Goal: Task Accomplishment & Management: Complete application form

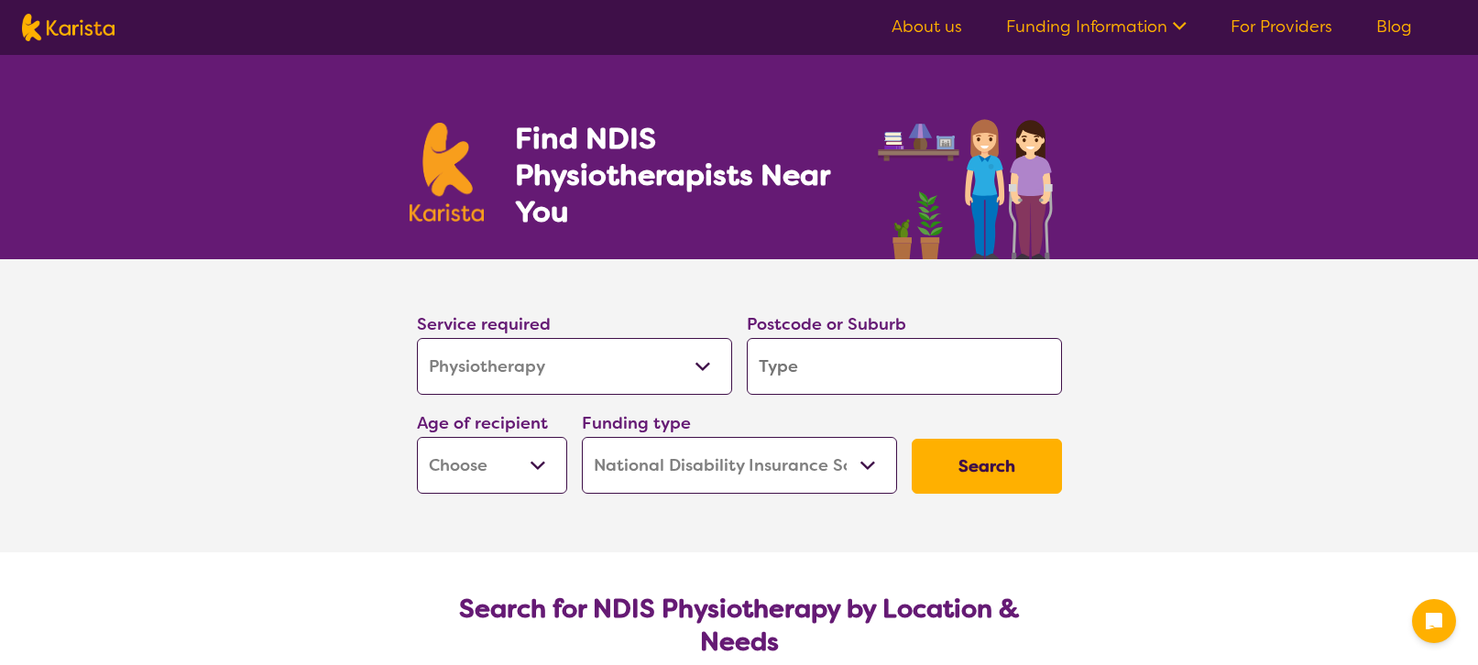
select select "Physiotherapy"
select select "NDIS"
select select "Physiotherapy"
select select "NDIS"
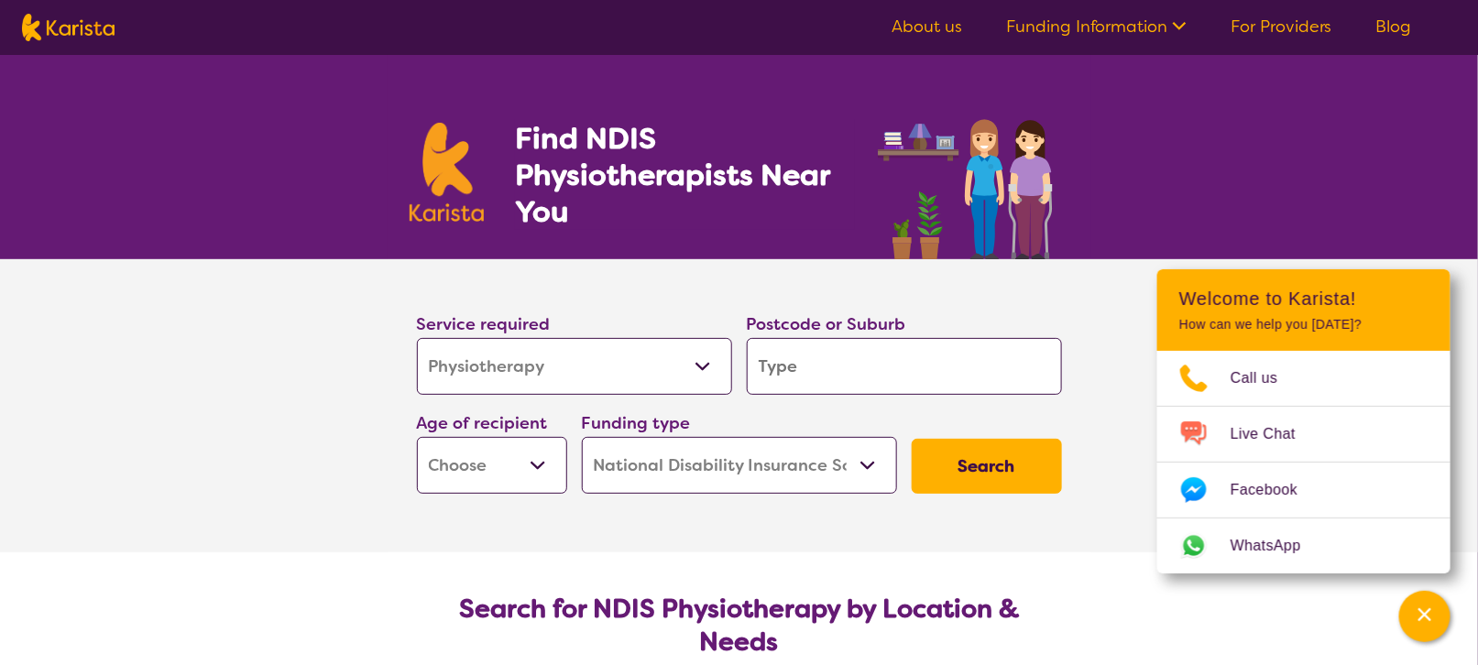
click at [544, 468] on select "Early Childhood - 0 to 9 Child - 10 to 11 Adolescent - 12 to 17 Adult - 18 to 6…" at bounding box center [492, 465] width 150 height 57
select select "AD"
click at [418, 442] on select "Early Childhood - 0 to 9 Child - 10 to 11 Adolescent - 12 to 17 Adult - 18 to 6…" at bounding box center [492, 465] width 150 height 57
select select "AD"
click at [855, 382] on input "search" at bounding box center [904, 366] width 315 height 57
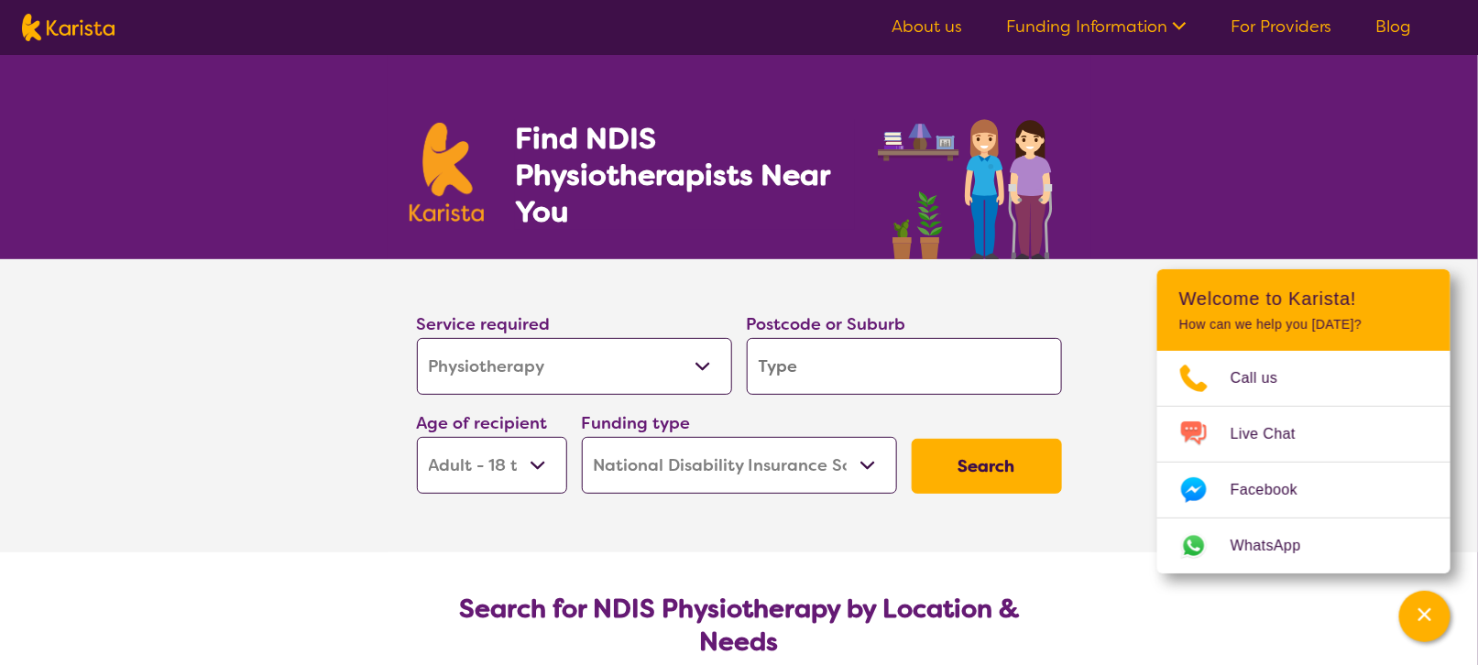
type input "4"
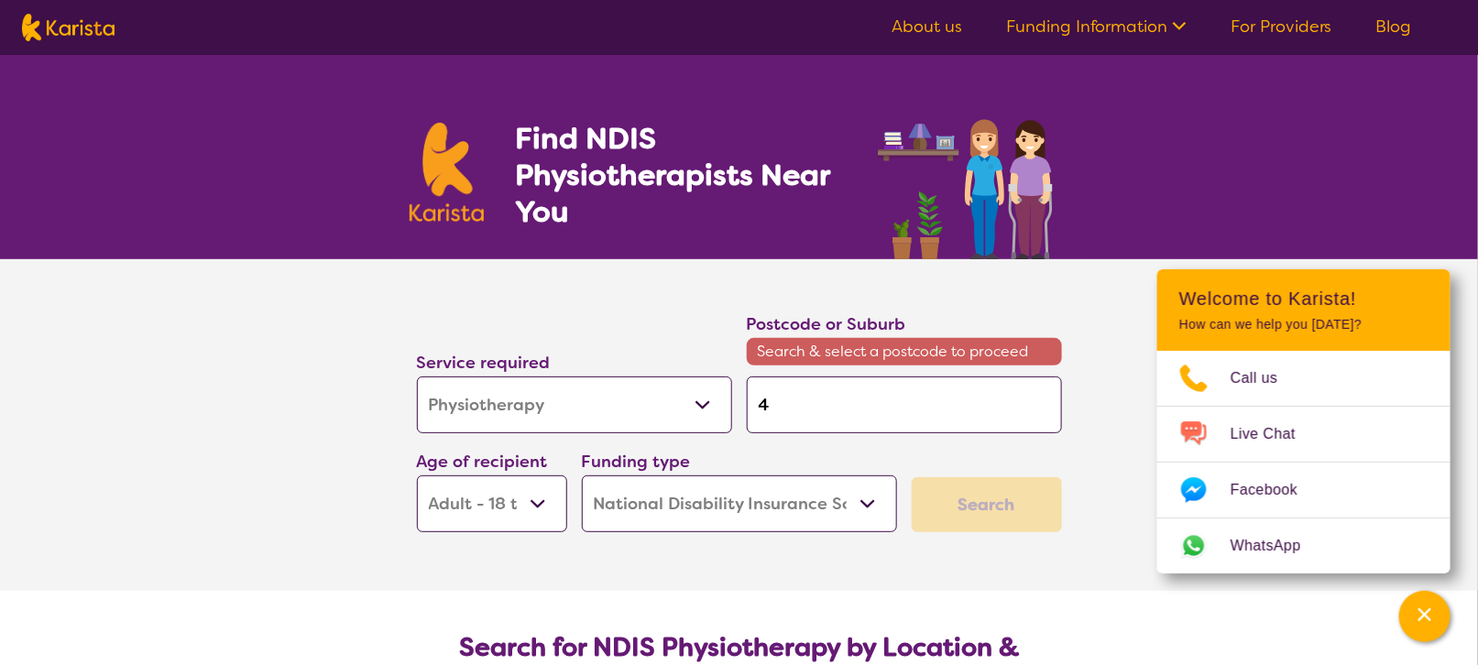
type input "45"
type input "450"
type input "4500"
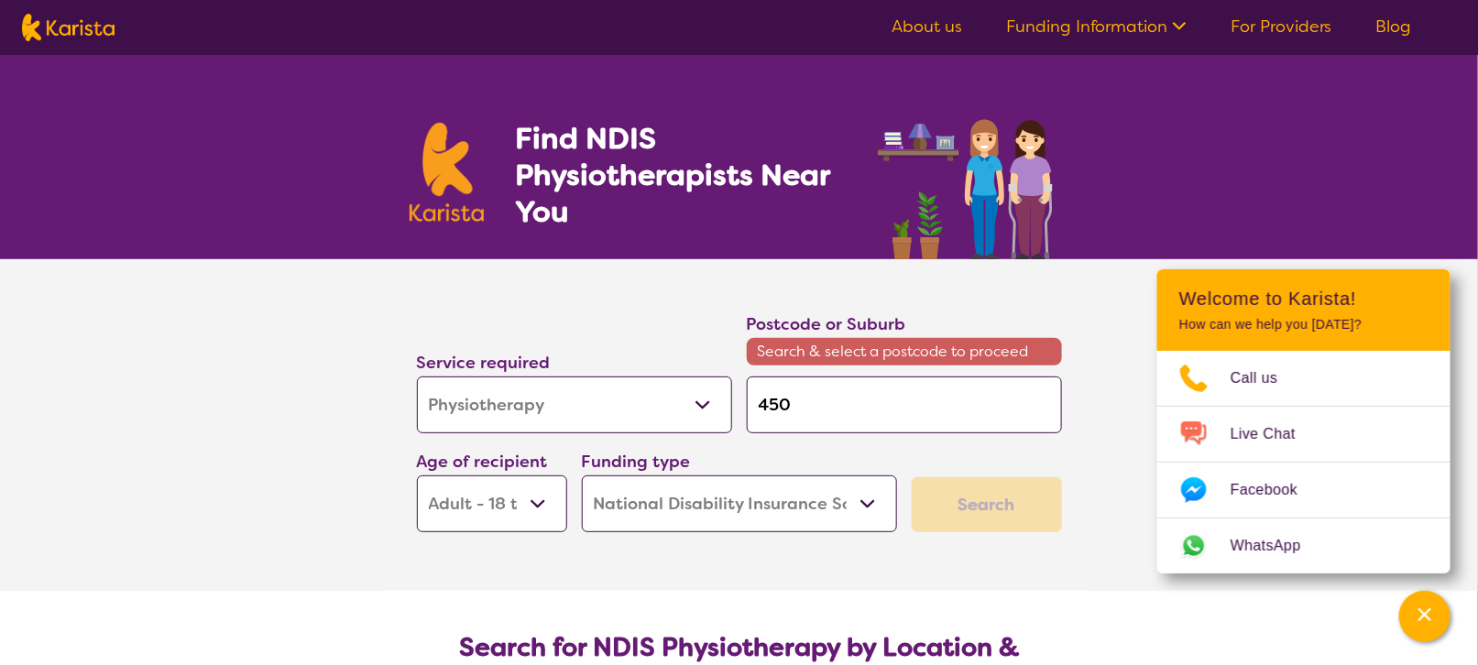
type input "4500"
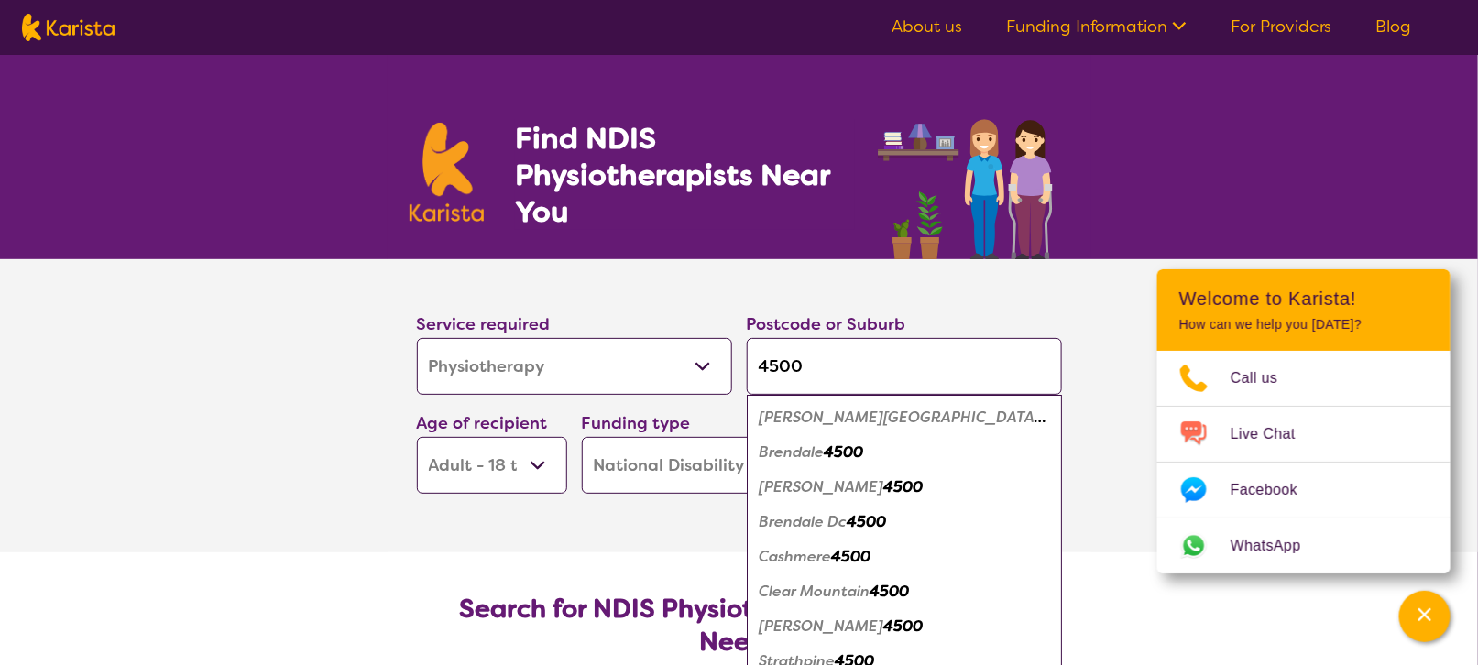
type input "4500"
click at [794, 417] on em "[PERSON_NAME][GEOGRAPHIC_DATA]" at bounding box center [903, 417] width 287 height 19
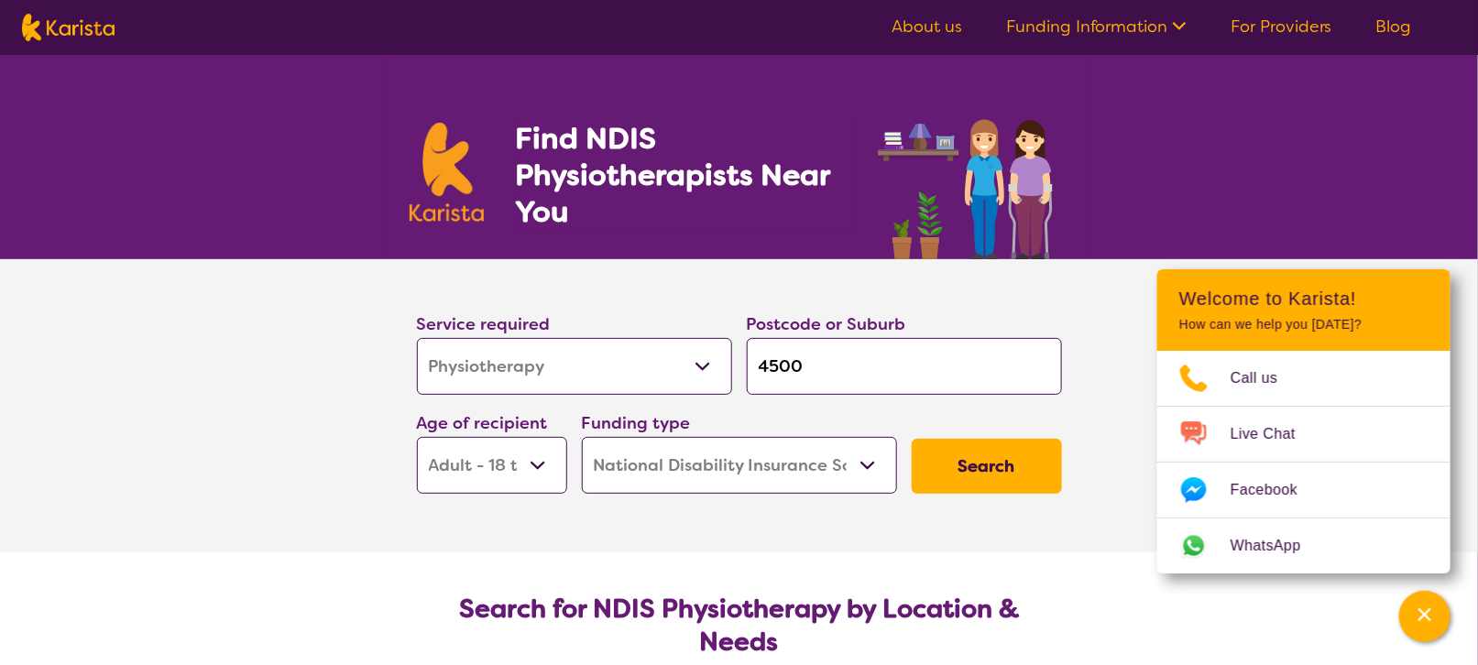
click at [970, 469] on button "Search" at bounding box center [987, 466] width 150 height 55
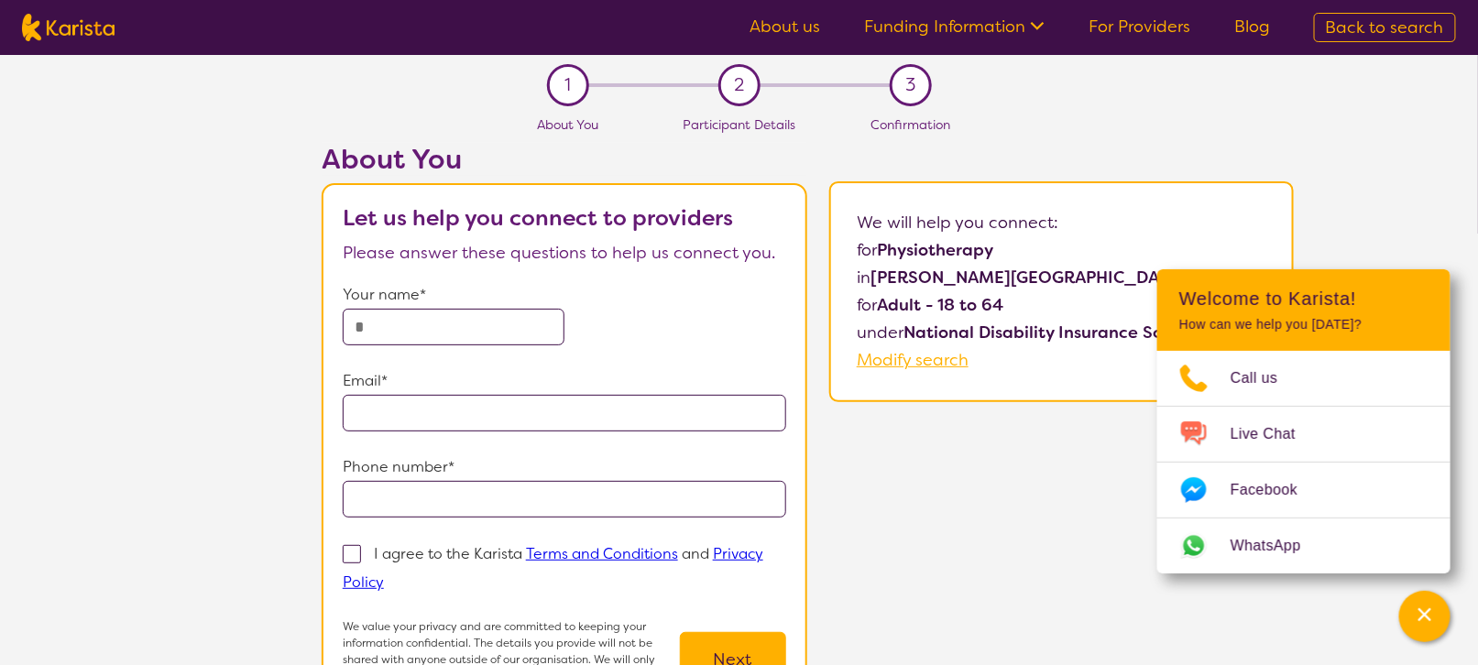
click at [395, 326] on input "text" at bounding box center [454, 327] width 222 height 37
type input "**********"
click at [364, 408] on input "email" at bounding box center [564, 413] width 443 height 37
type input "**********"
click at [374, 495] on input "tel" at bounding box center [564, 499] width 443 height 37
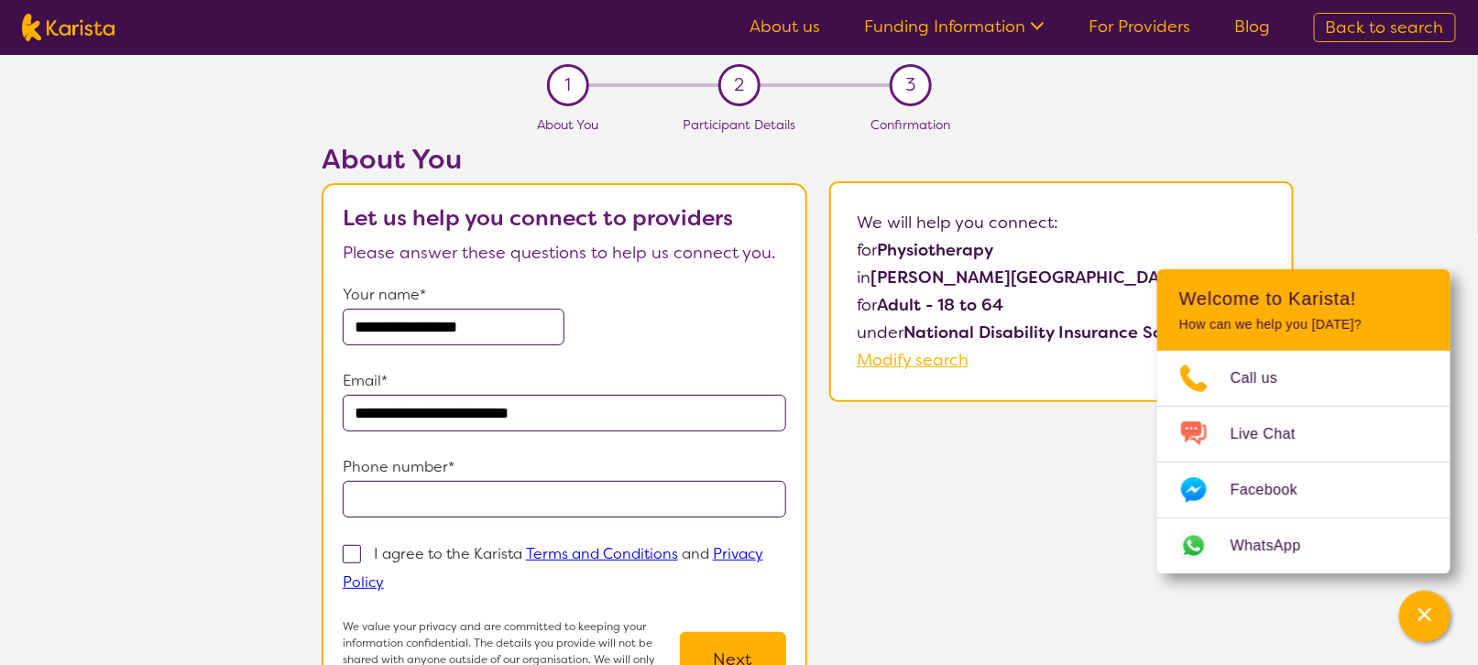
type input "**********"
click at [359, 552] on span at bounding box center [352, 554] width 18 height 18
click at [384, 575] on input "I agree to the Karista Terms and Conditions and Privacy Policy" at bounding box center [390, 581] width 12 height 12
checkbox input "true"
click at [738, 655] on button "Next" at bounding box center [733, 659] width 106 height 55
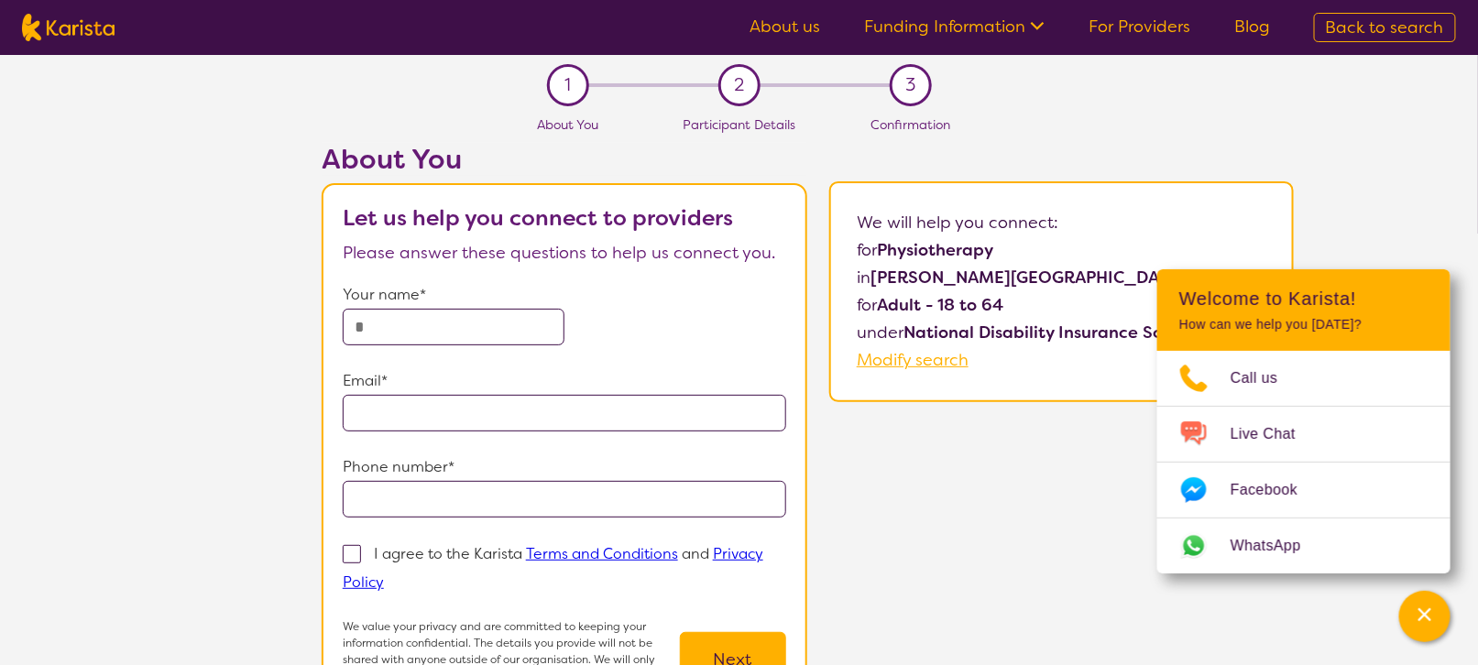
select select "Physiotherapy"
select select "AD"
select select "NDIS"
select select "Physiotherapy"
select select "AD"
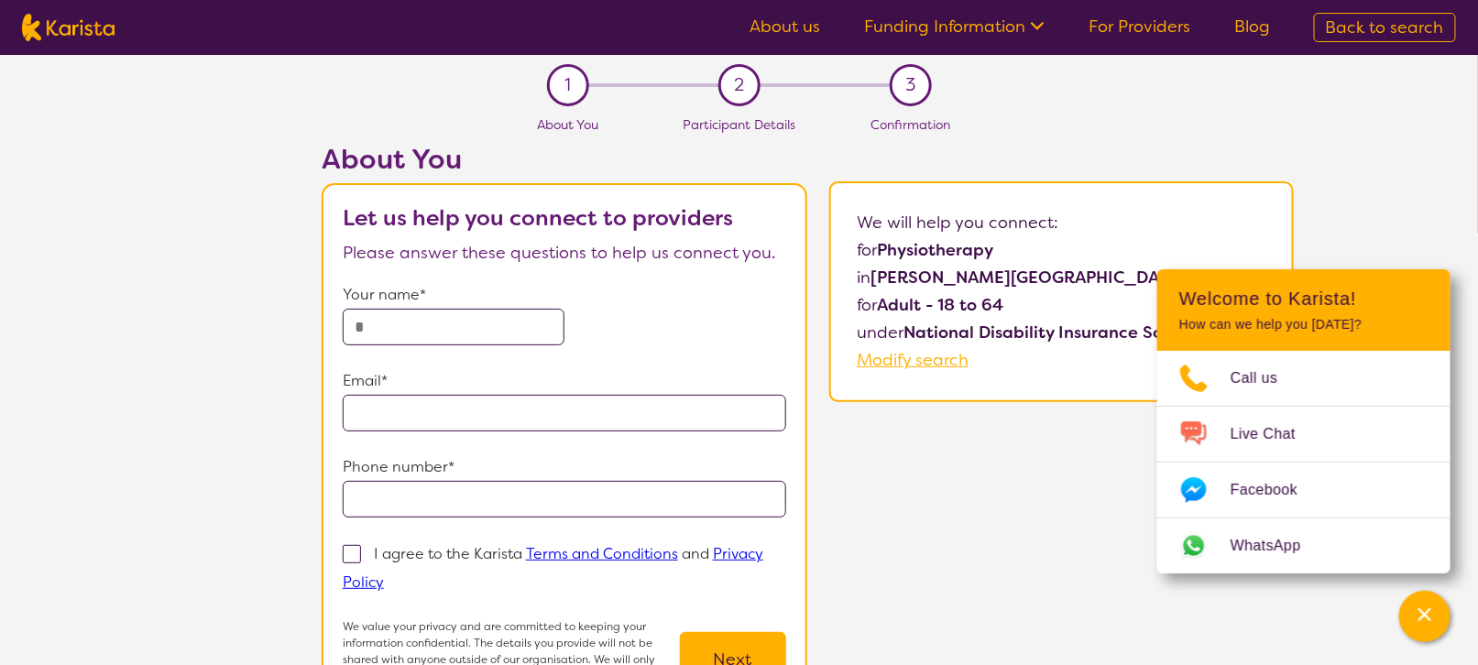
select select "NDIS"
